Goal: Information Seeking & Learning: Learn about a topic

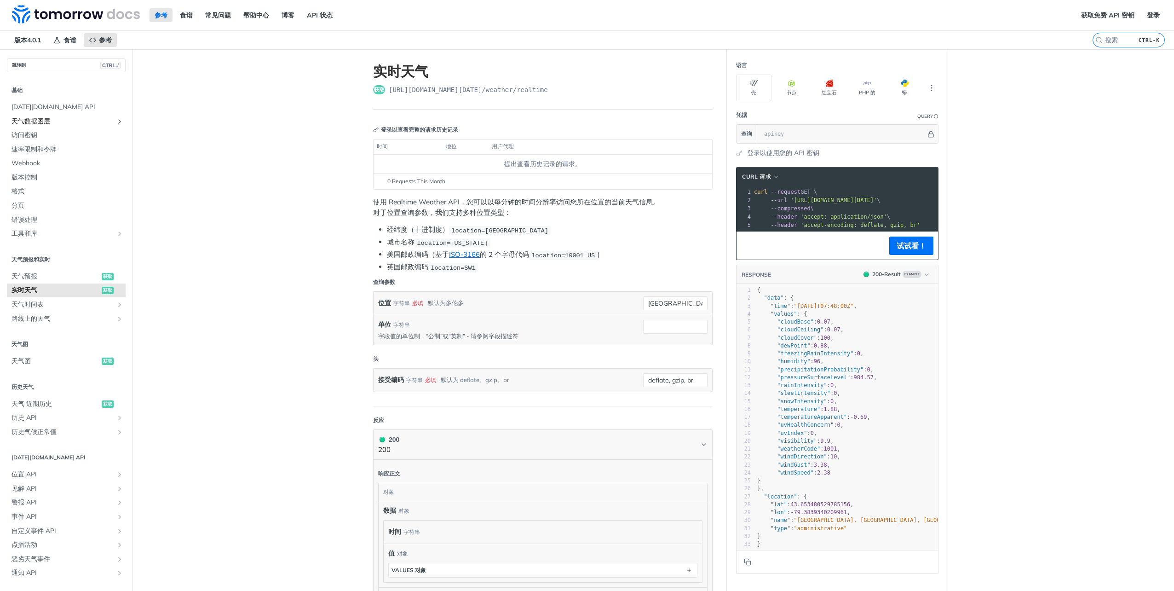
click at [27, 121] on span "天气数据图层" at bounding box center [63, 121] width 102 height 9
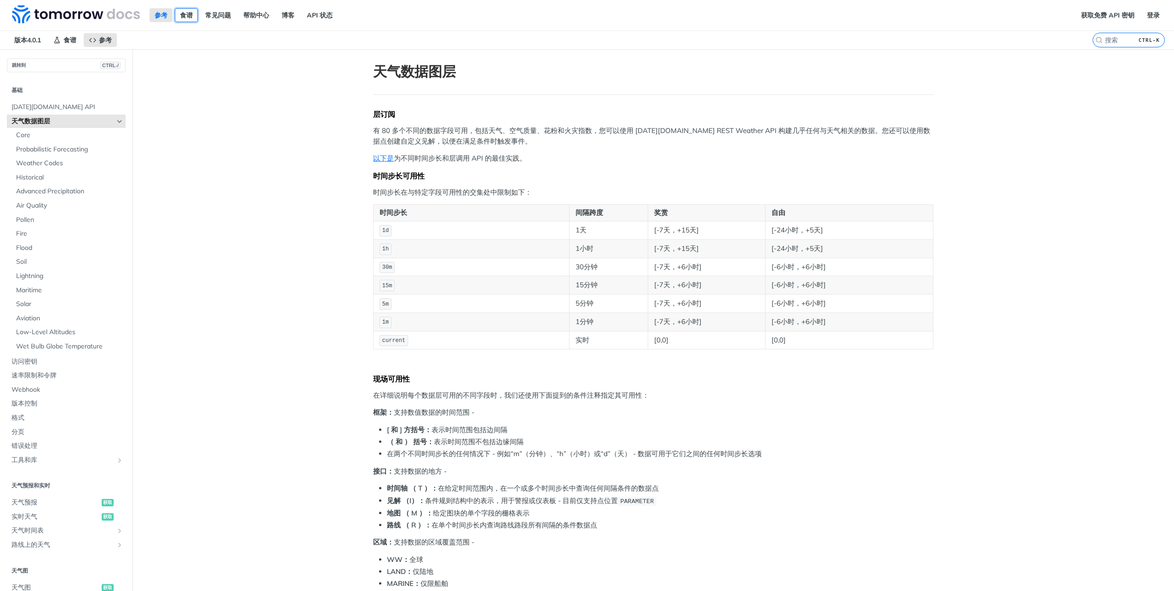
click at [191, 18] on link "食谱" at bounding box center [186, 15] width 23 height 14
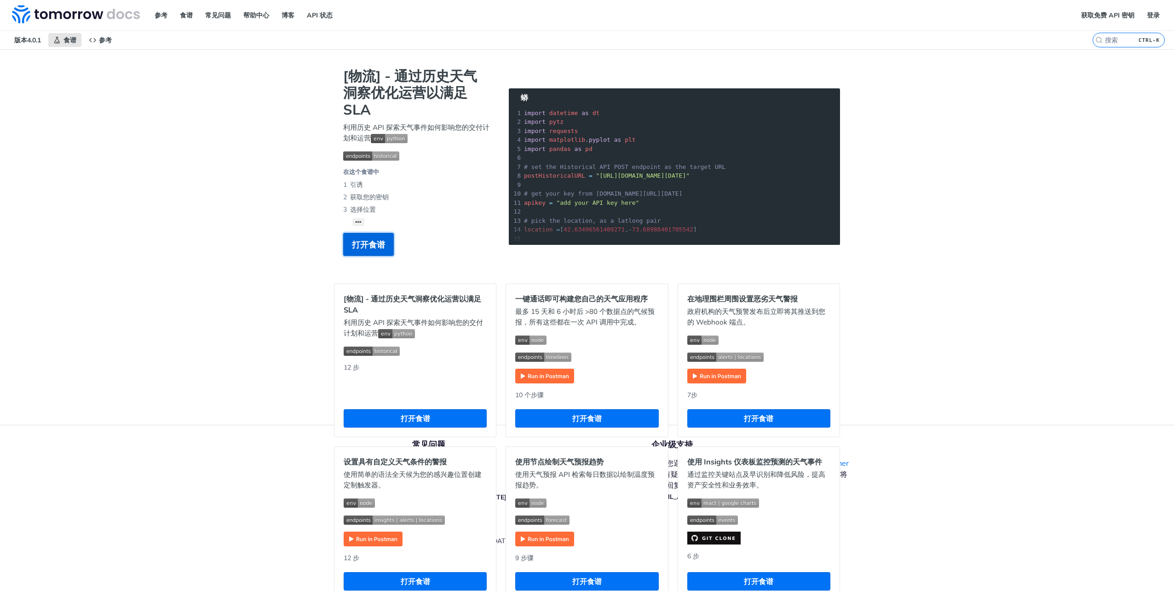
click at [376, 245] on span "打开食谱" at bounding box center [368, 244] width 33 height 12
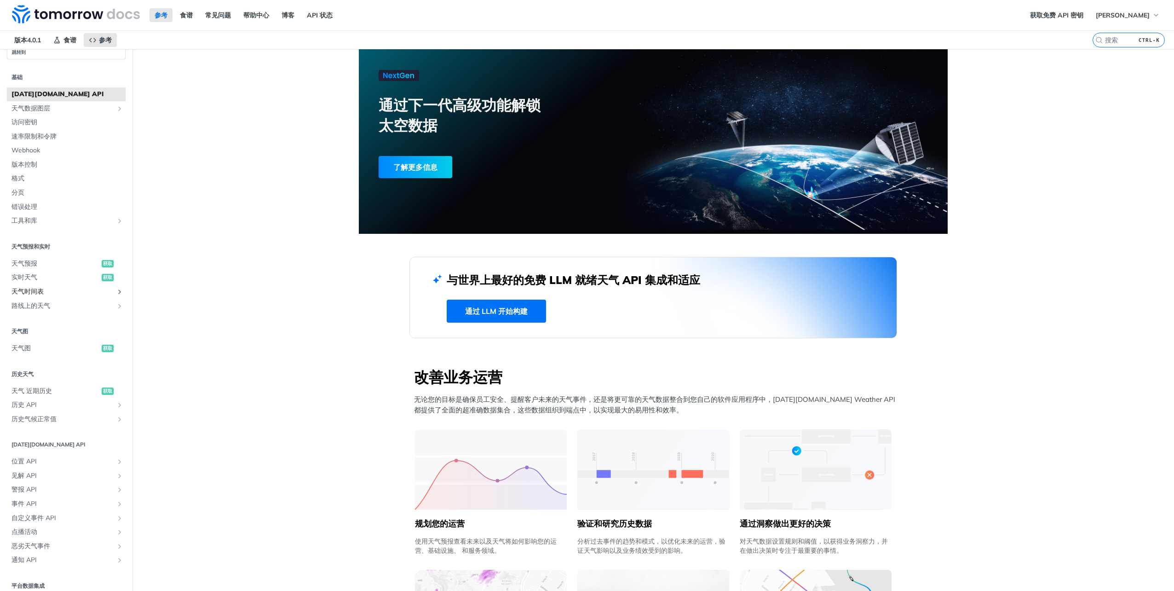
scroll to position [20, 0]
click at [39, 339] on span "天气图" at bounding box center [56, 340] width 88 height 9
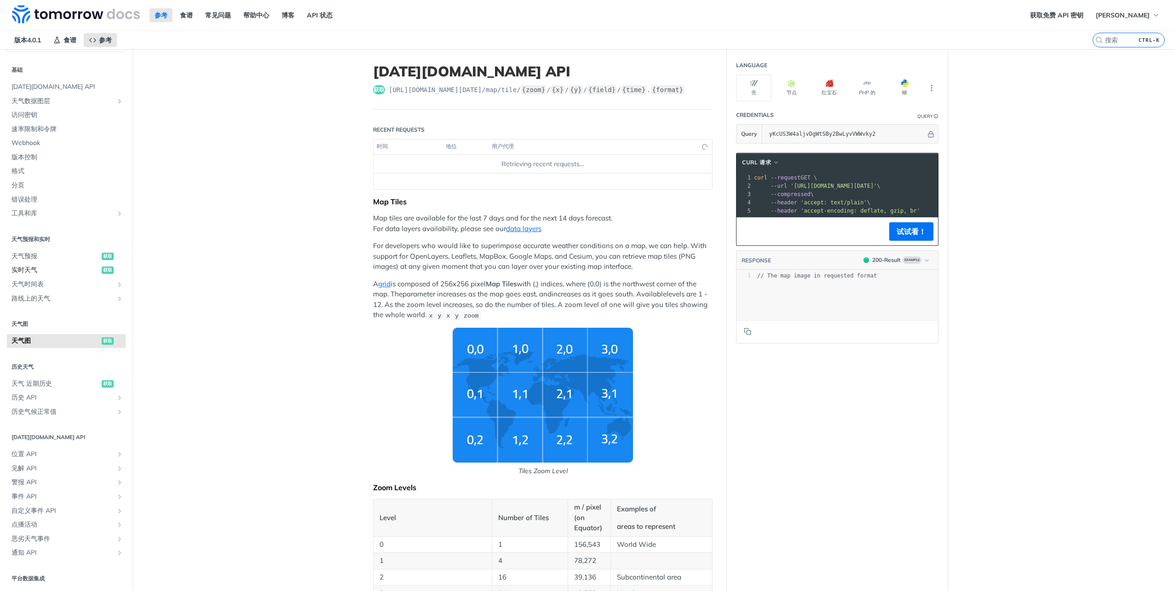
click at [69, 263] on link "实时天气 获取" at bounding box center [66, 270] width 119 height 14
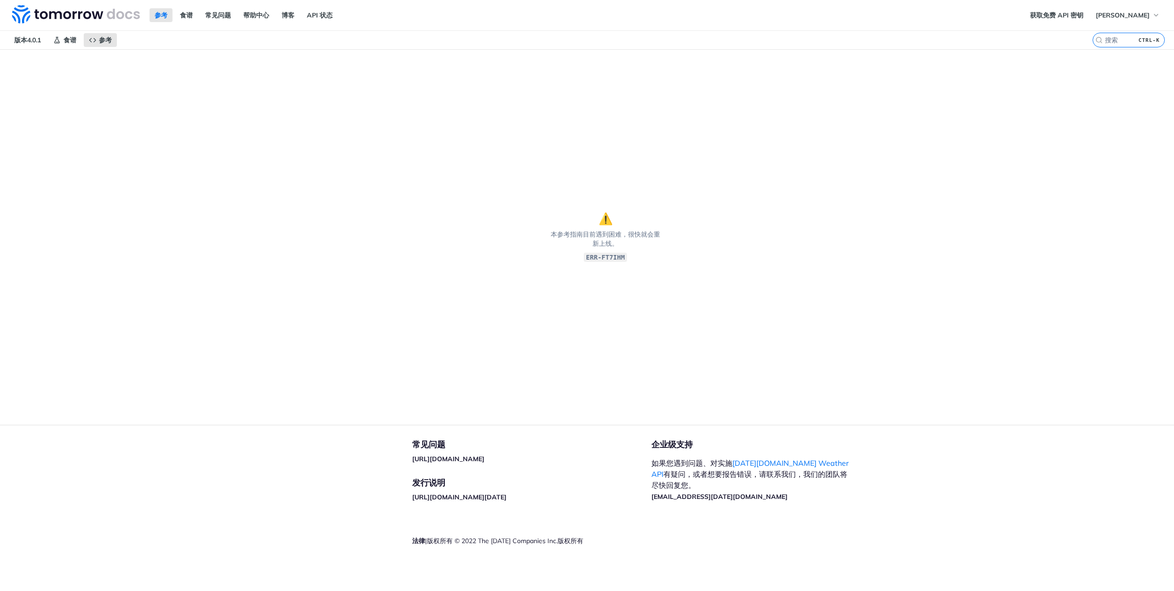
click at [877, 221] on section "⚠️ 本参考指南目前遇到困难，很快就会重新上线。 ERR-FT7IHM" at bounding box center [605, 237] width 1211 height 376
click at [40, 15] on img at bounding box center [76, 14] width 128 height 18
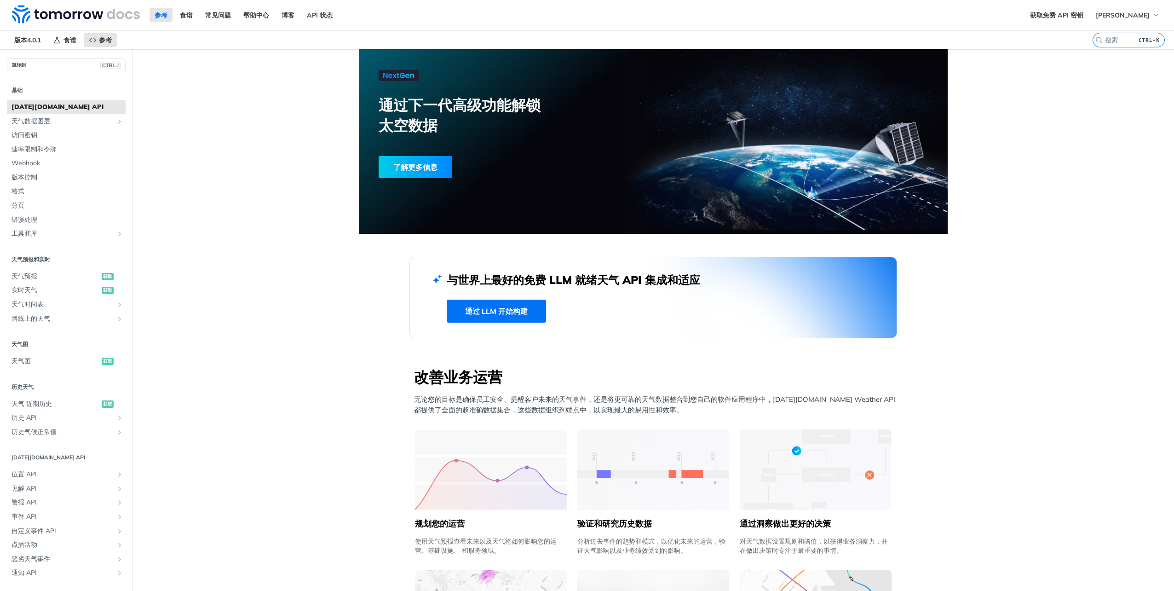
click at [404, 170] on div "了解更多信息" at bounding box center [416, 167] width 74 height 22
click at [519, 305] on link "通过 LLM 开始构建" at bounding box center [496, 311] width 99 height 23
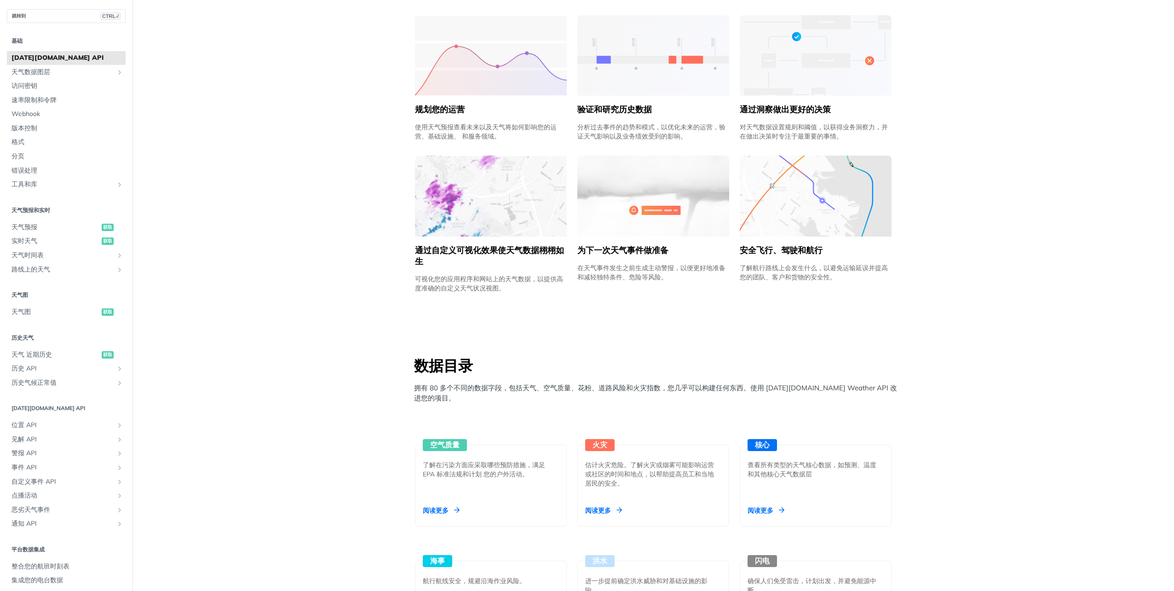
scroll to position [598, 0]
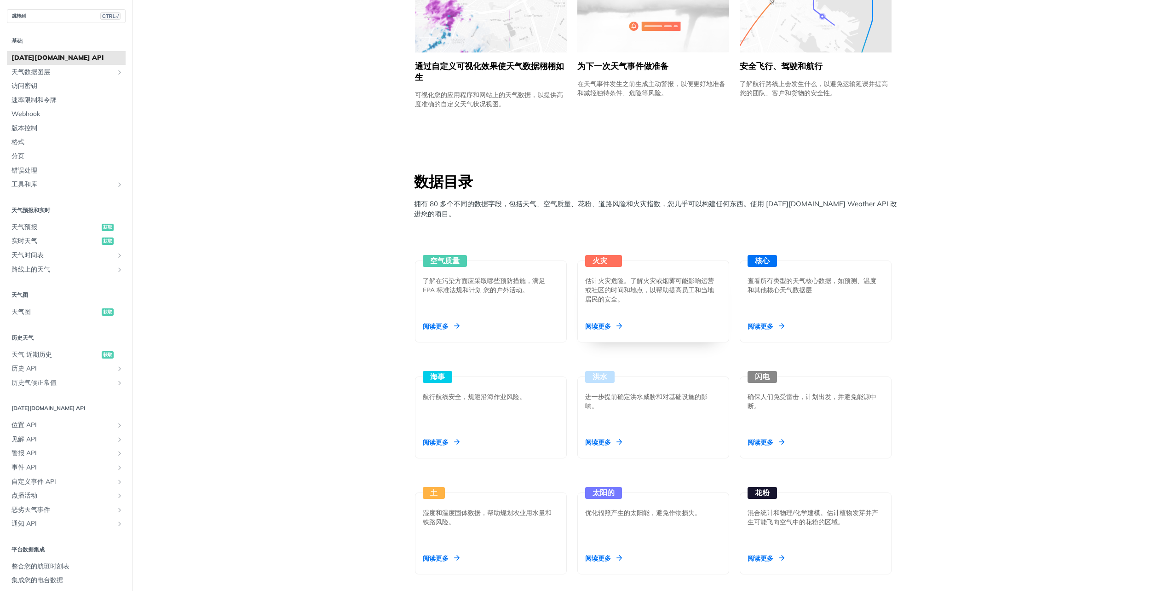
click at [638, 318] on div "火灾 估计火灾危险。了解火灾或烟雾可能影响运营或社区的时间和地点，以帮助提高员工和当地居民的安全。 阅读更多" at bounding box center [654, 301] width 152 height 82
